Goal: Navigation & Orientation: Find specific page/section

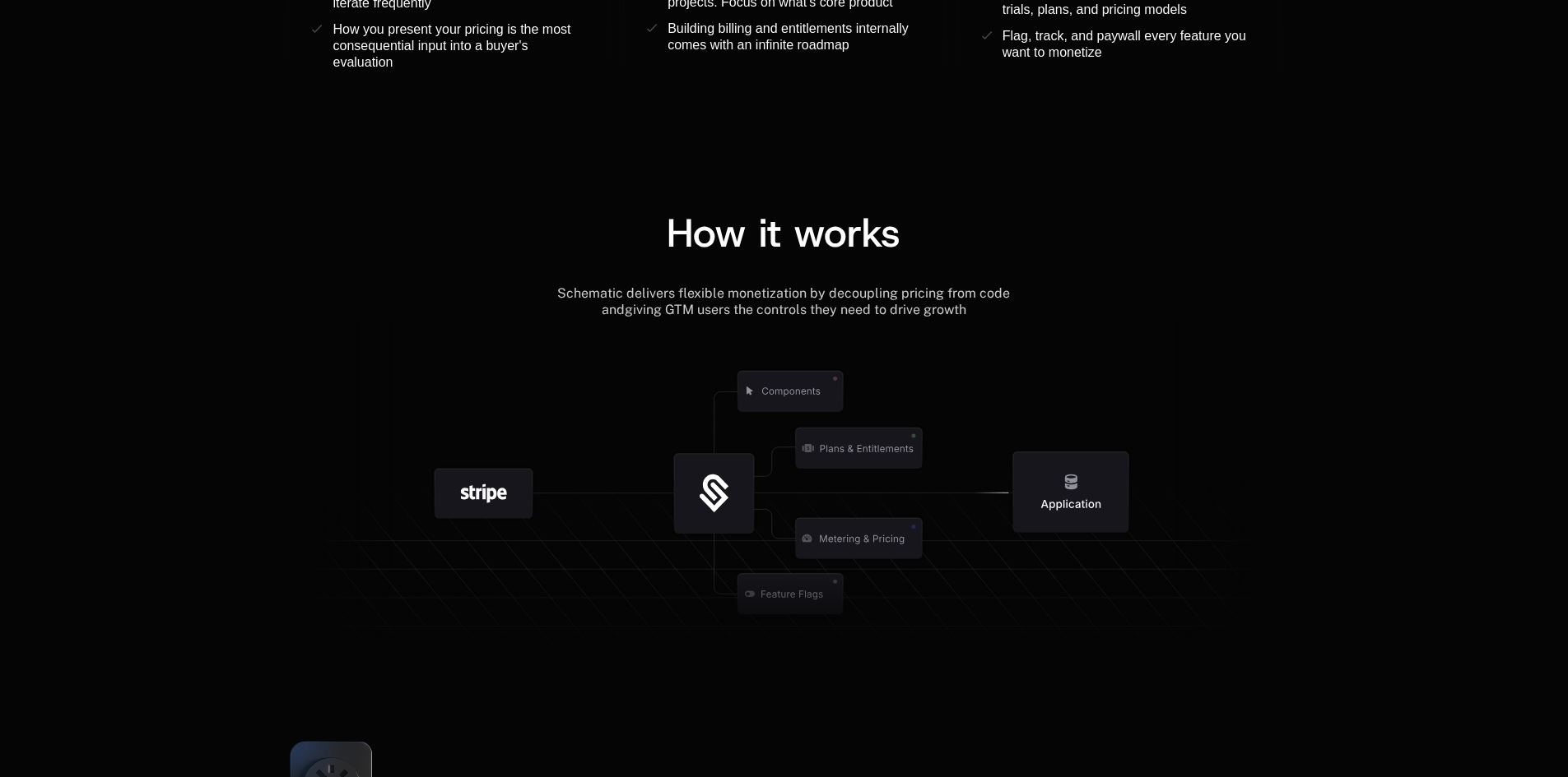
scroll to position [1974, 0]
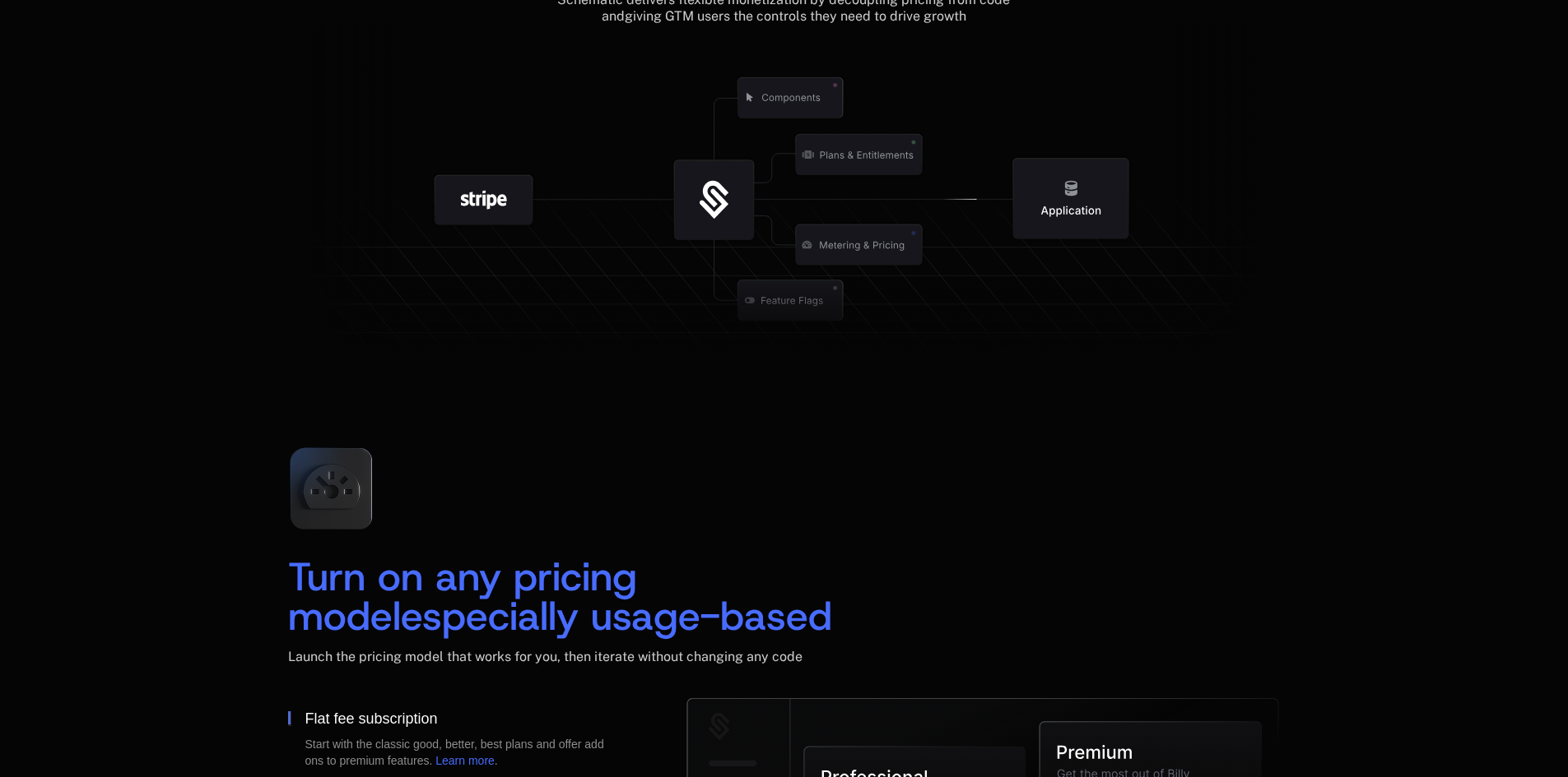
drag, startPoint x: 719, startPoint y: 198, endPoint x: 581, endPoint y: 217, distance: 139.3
click at [622, 216] on icon at bounding box center [783, 196] width 991 height 344
drag, startPoint x: 501, startPoint y: 209, endPoint x: 428, endPoint y: 187, distance: 76.2
click at [428, 187] on g at bounding box center [484, 200] width 172 height 172
drag, startPoint x: 493, startPoint y: 193, endPoint x: 455, endPoint y: 197, distance: 38.2
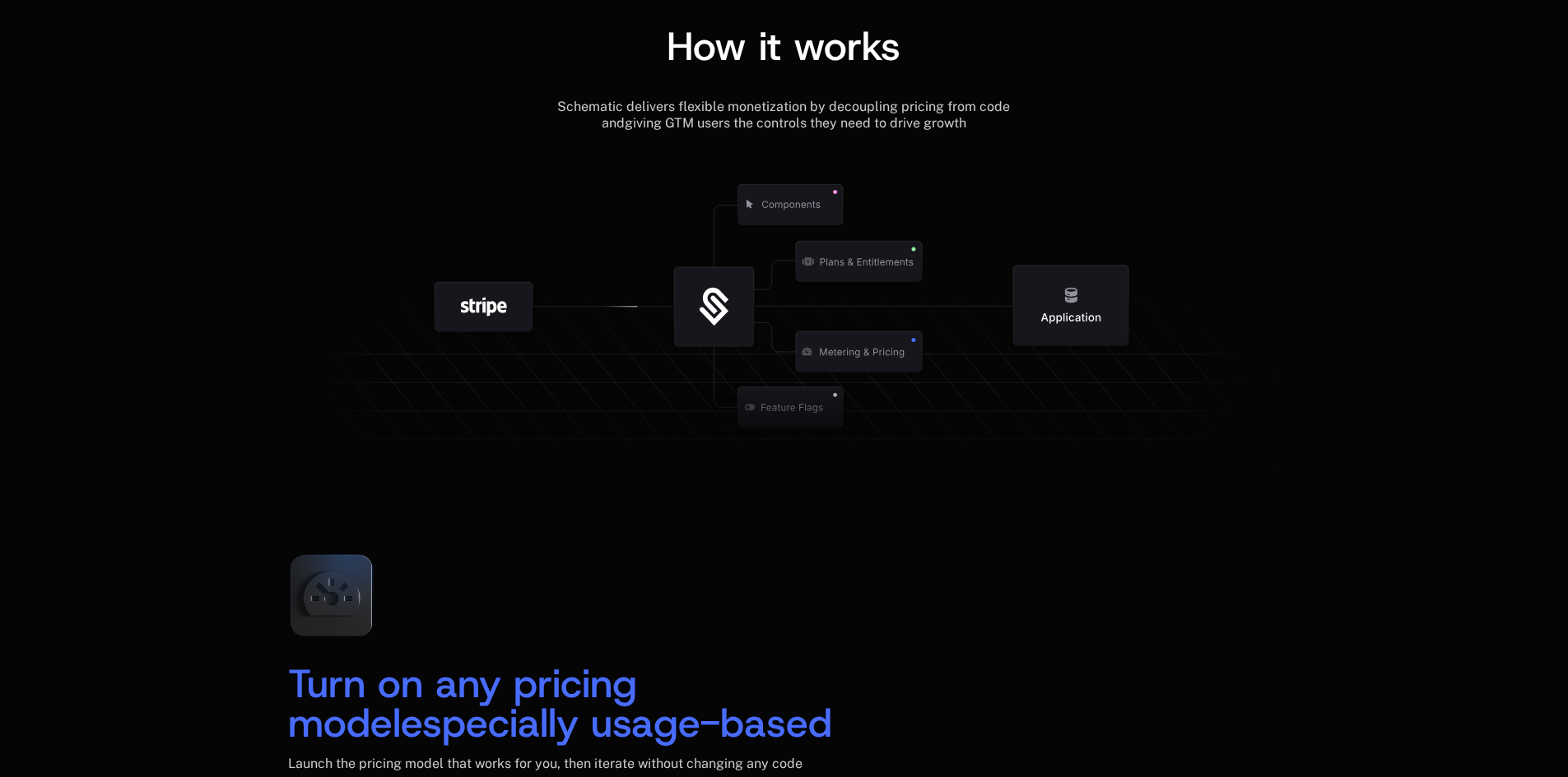
scroll to position [1809, 0]
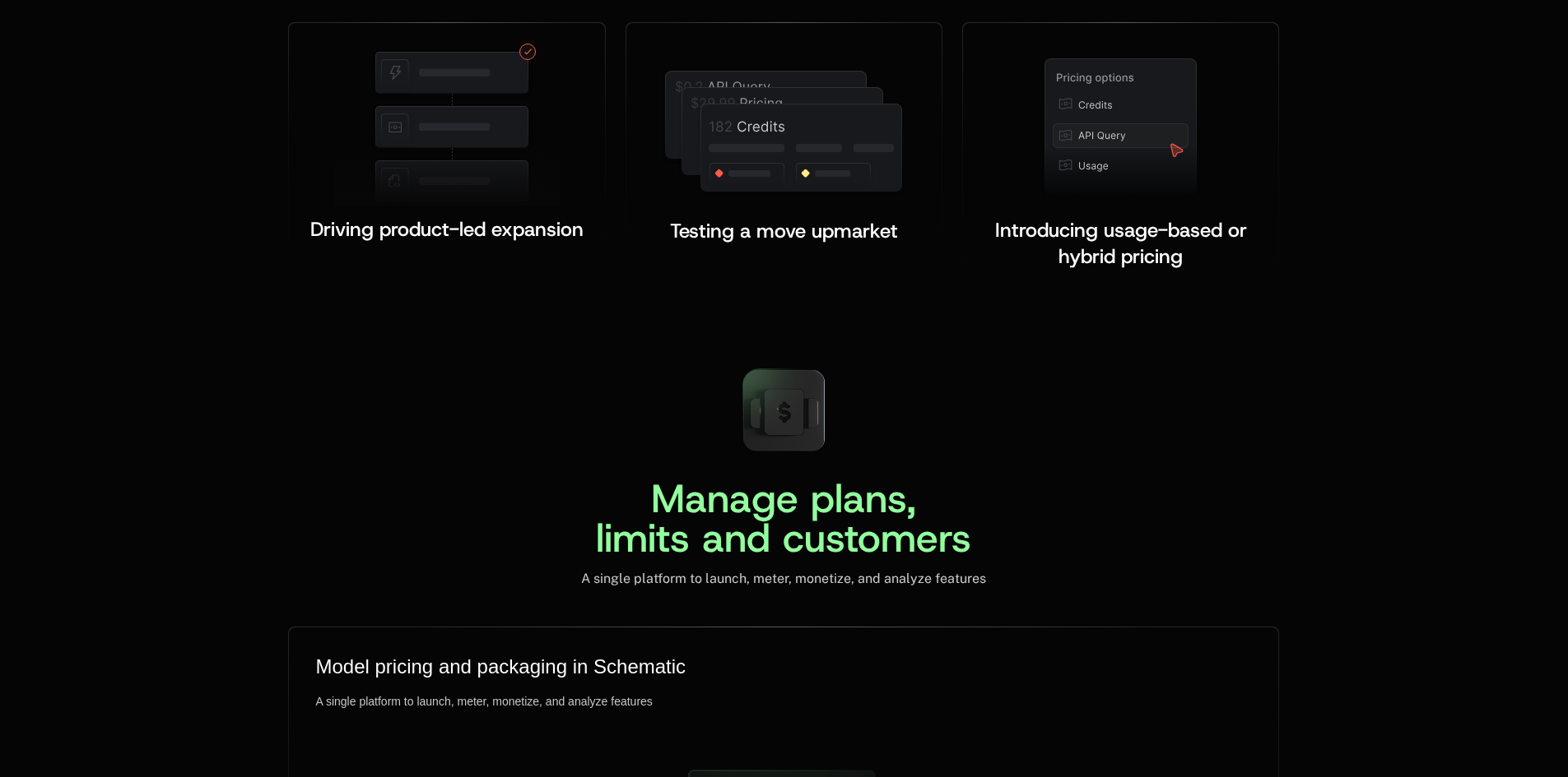
scroll to position [2961, 0]
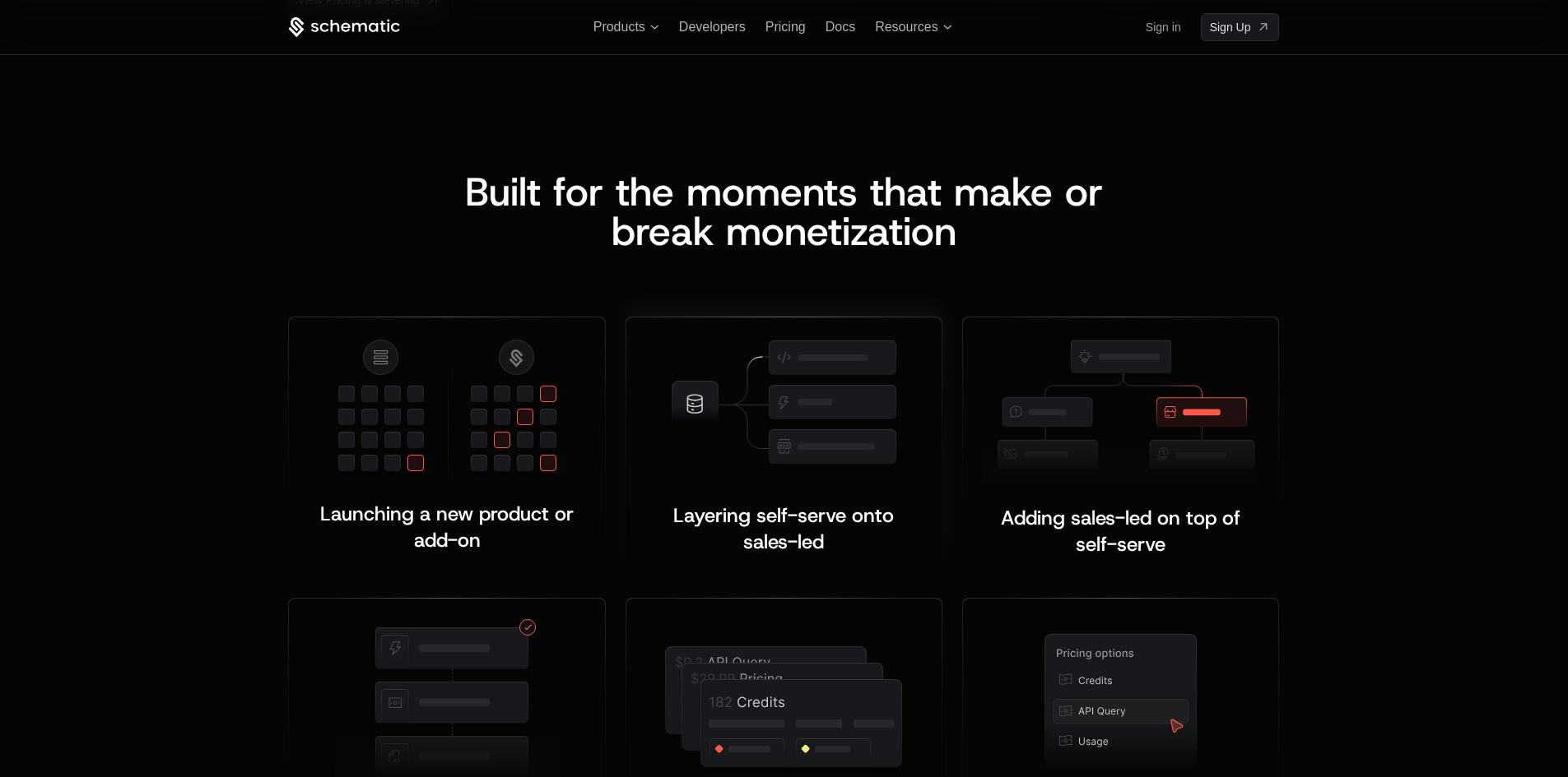
click at [766, 369] on img at bounding box center [784, 403] width 233 height 132
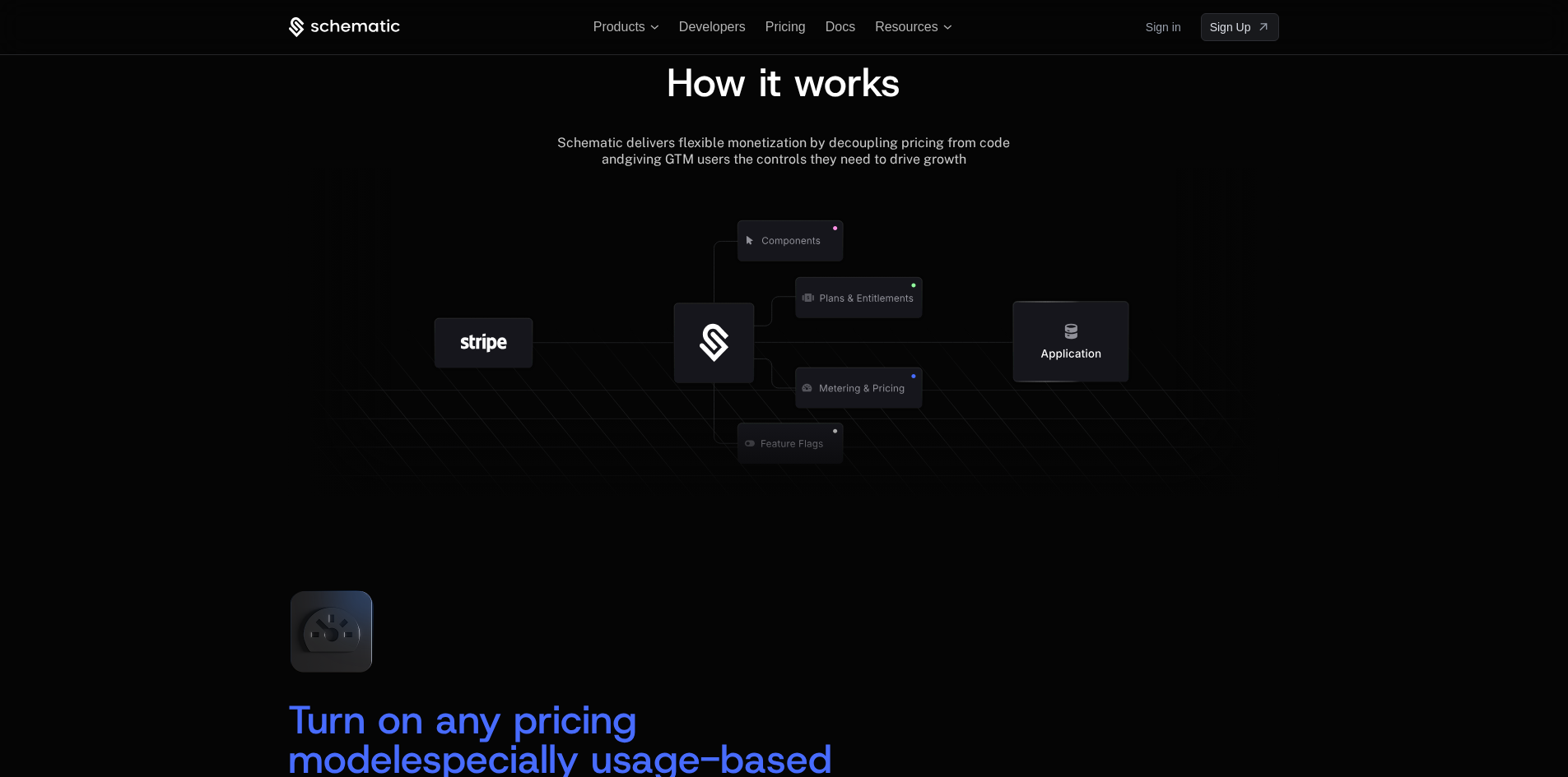
scroll to position [1727, 0]
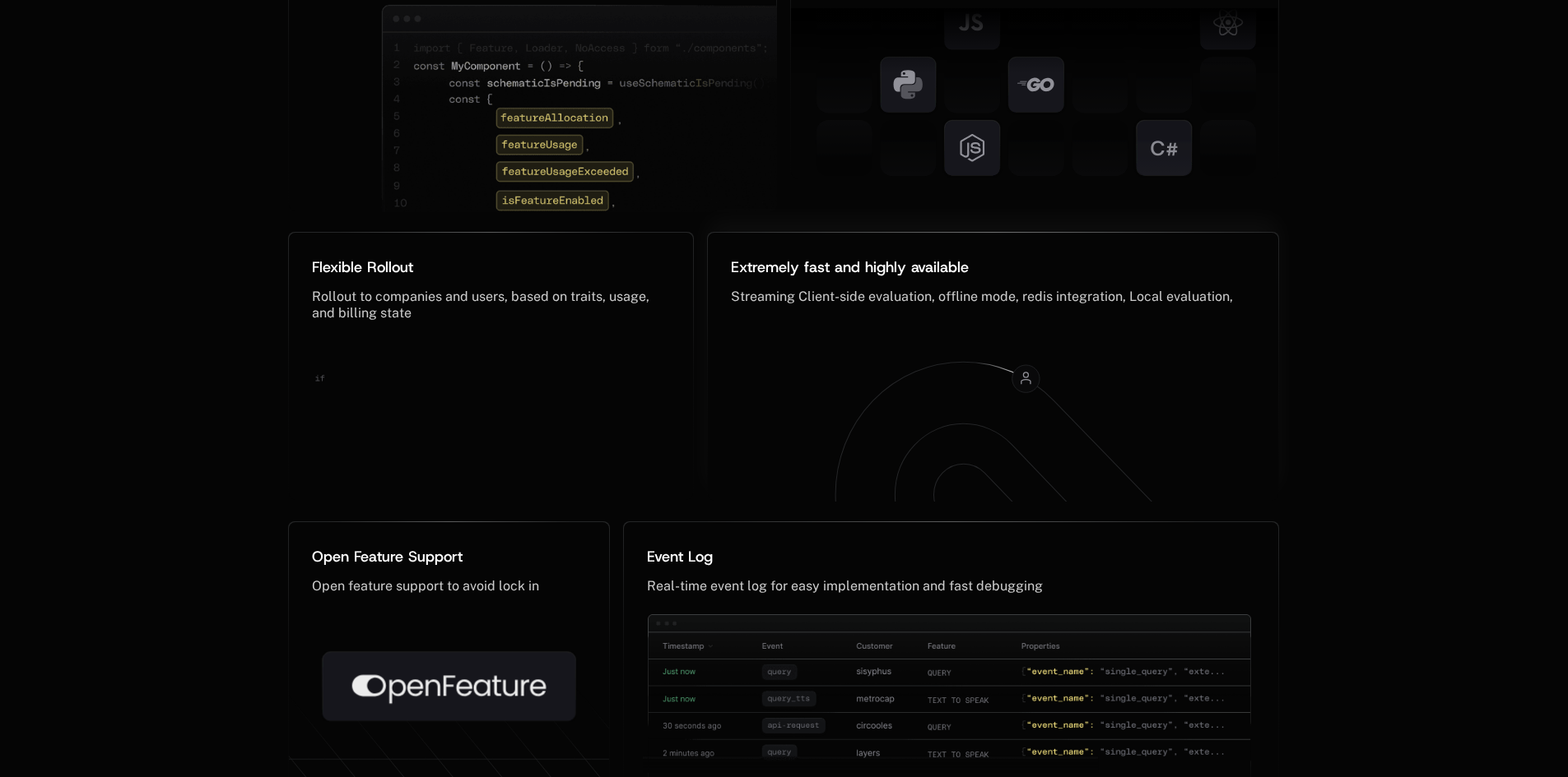
scroll to position [8235, 0]
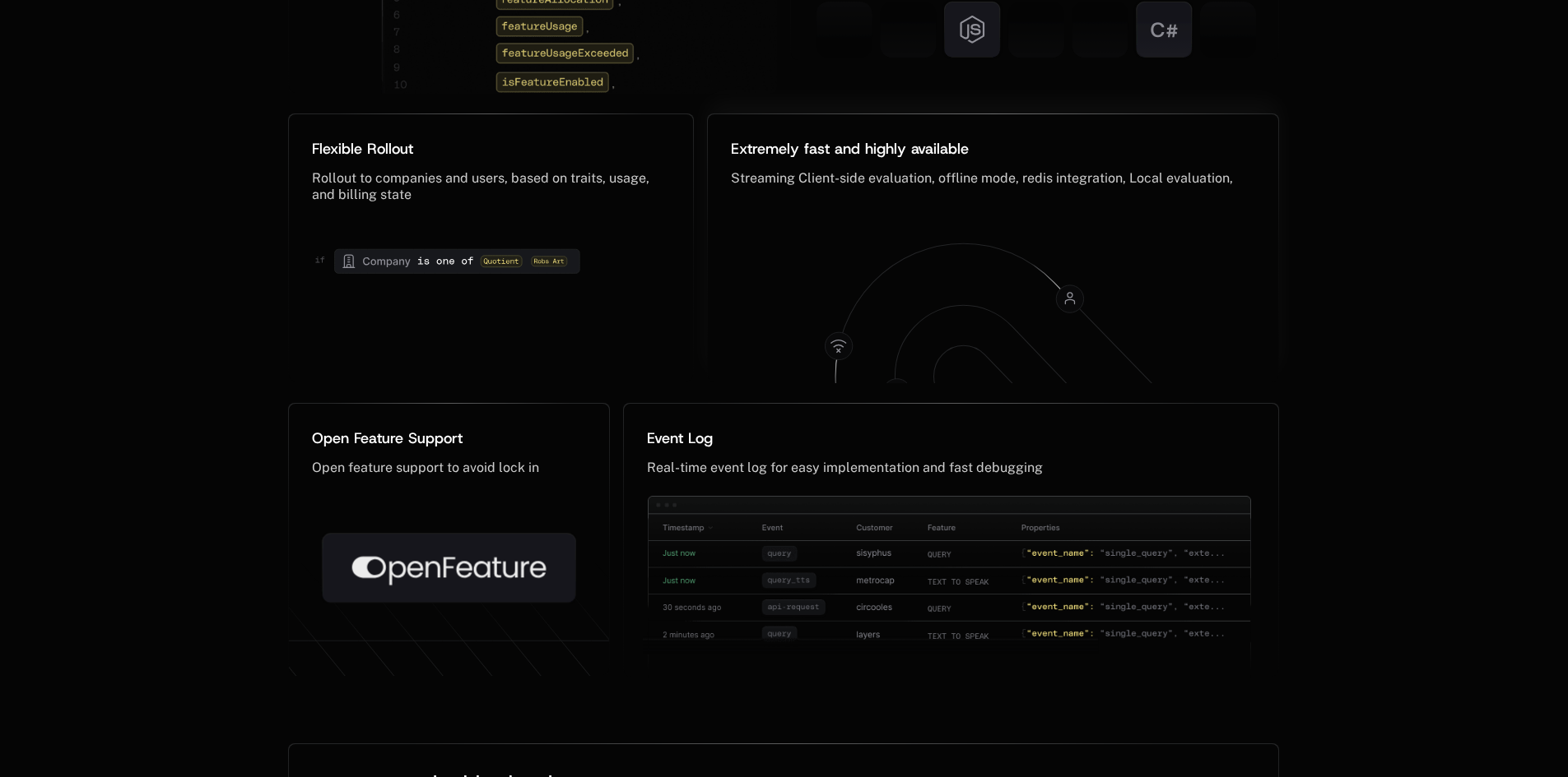
drag, startPoint x: 959, startPoint y: 315, endPoint x: 889, endPoint y: 322, distance: 70.3
click at [889, 322] on icon at bounding box center [1011, 357] width 350 height 227
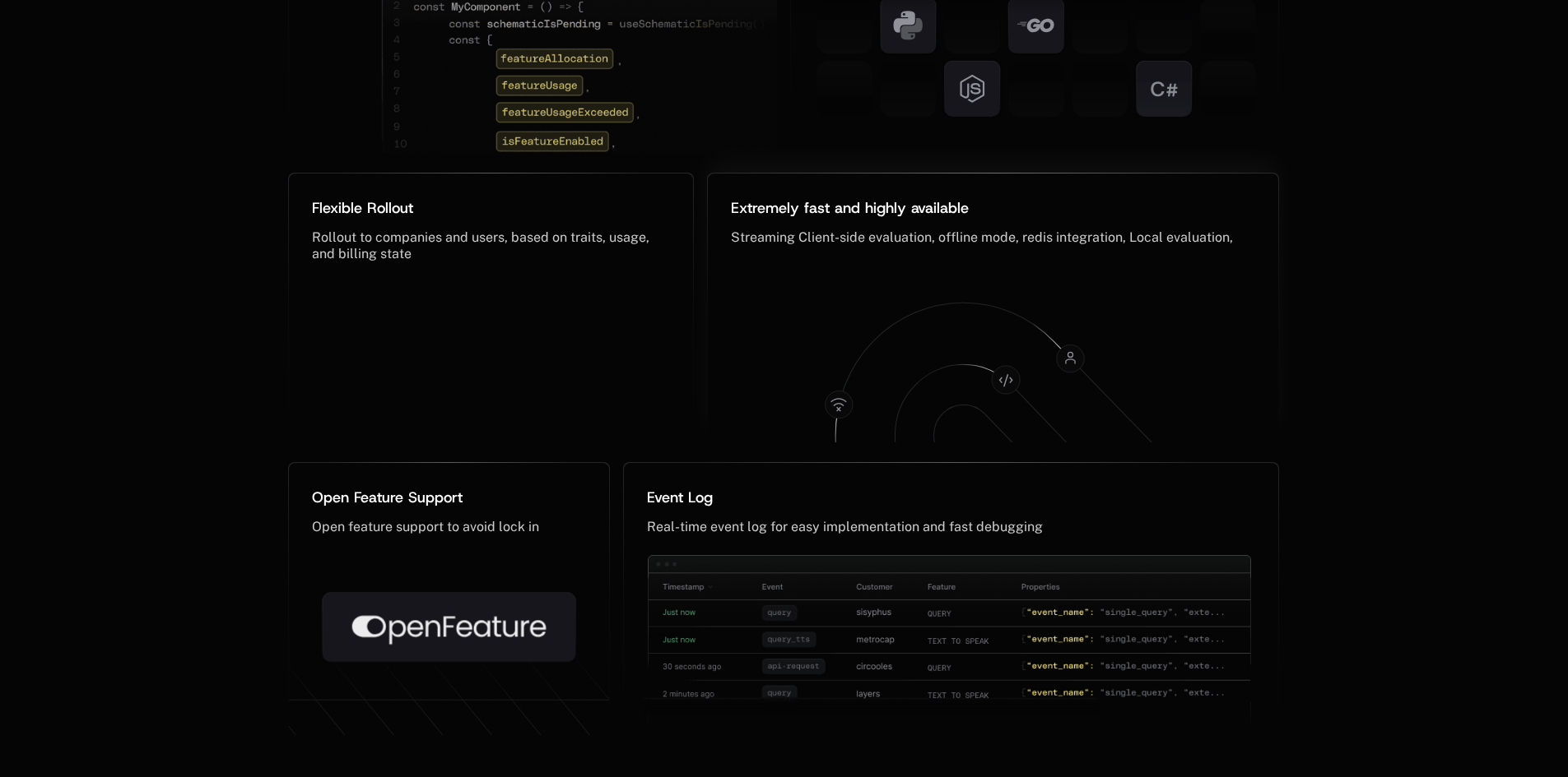
scroll to position [8136, 0]
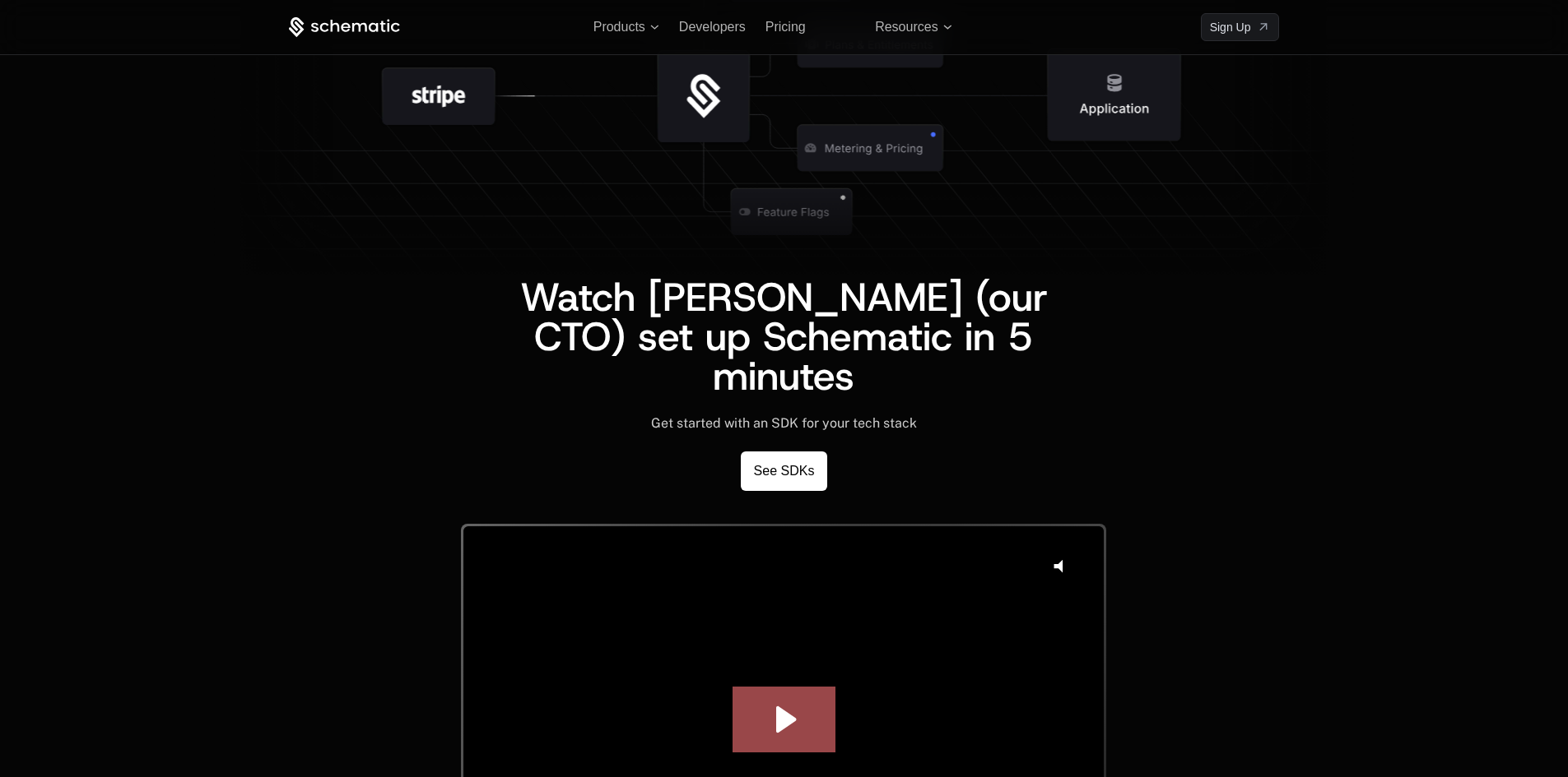
scroll to position [3341, 0]
